Goal: Transaction & Acquisition: Subscribe to service/newsletter

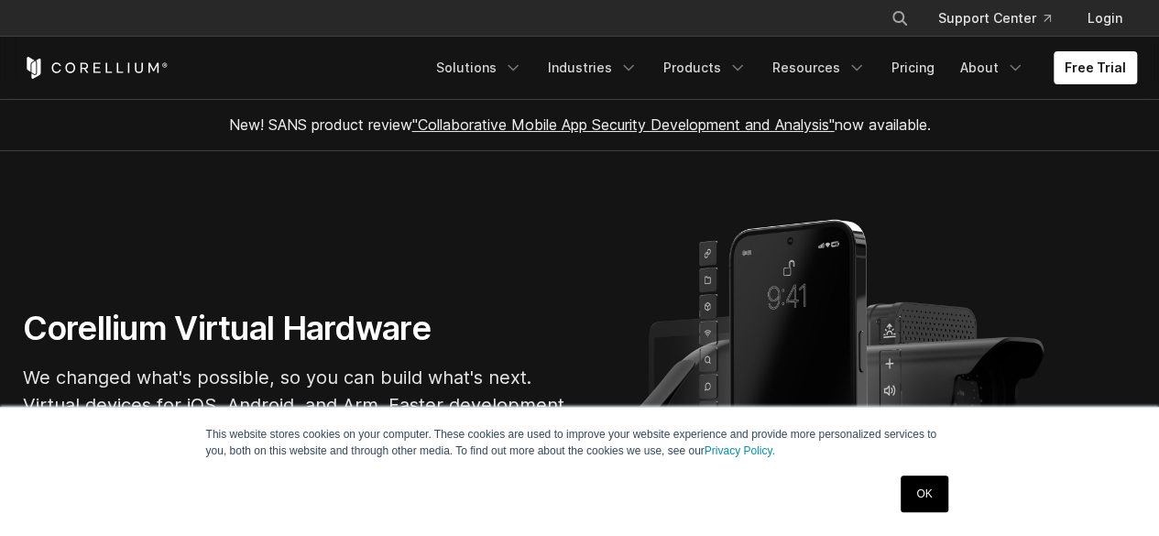
click at [930, 506] on link "OK" at bounding box center [924, 494] width 47 height 37
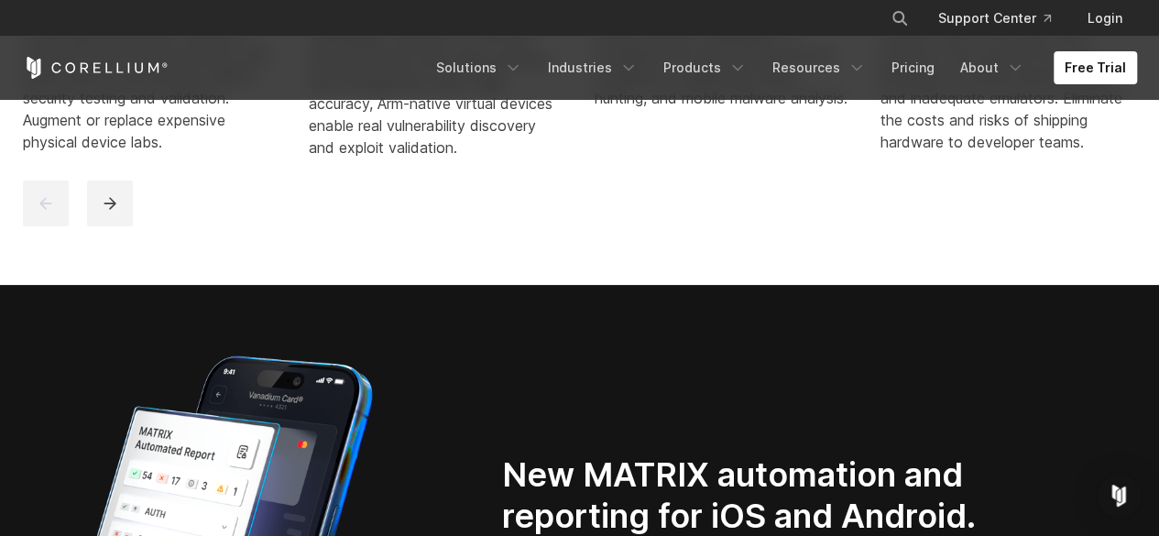
scroll to position [1102, 0]
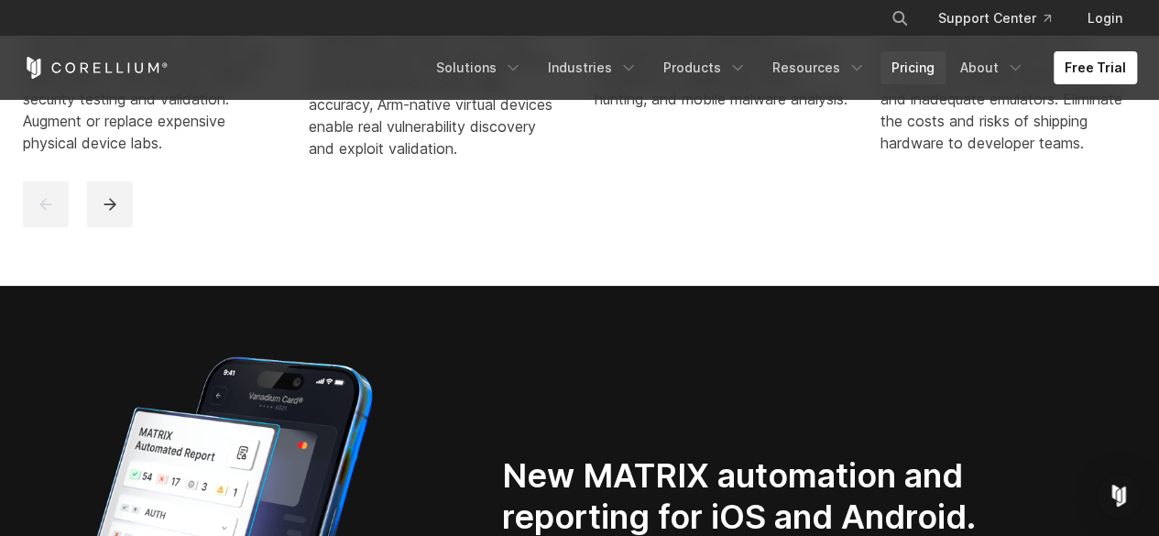
click at [915, 63] on link "Pricing" at bounding box center [913, 67] width 65 height 33
